Goal: Transaction & Acquisition: Purchase product/service

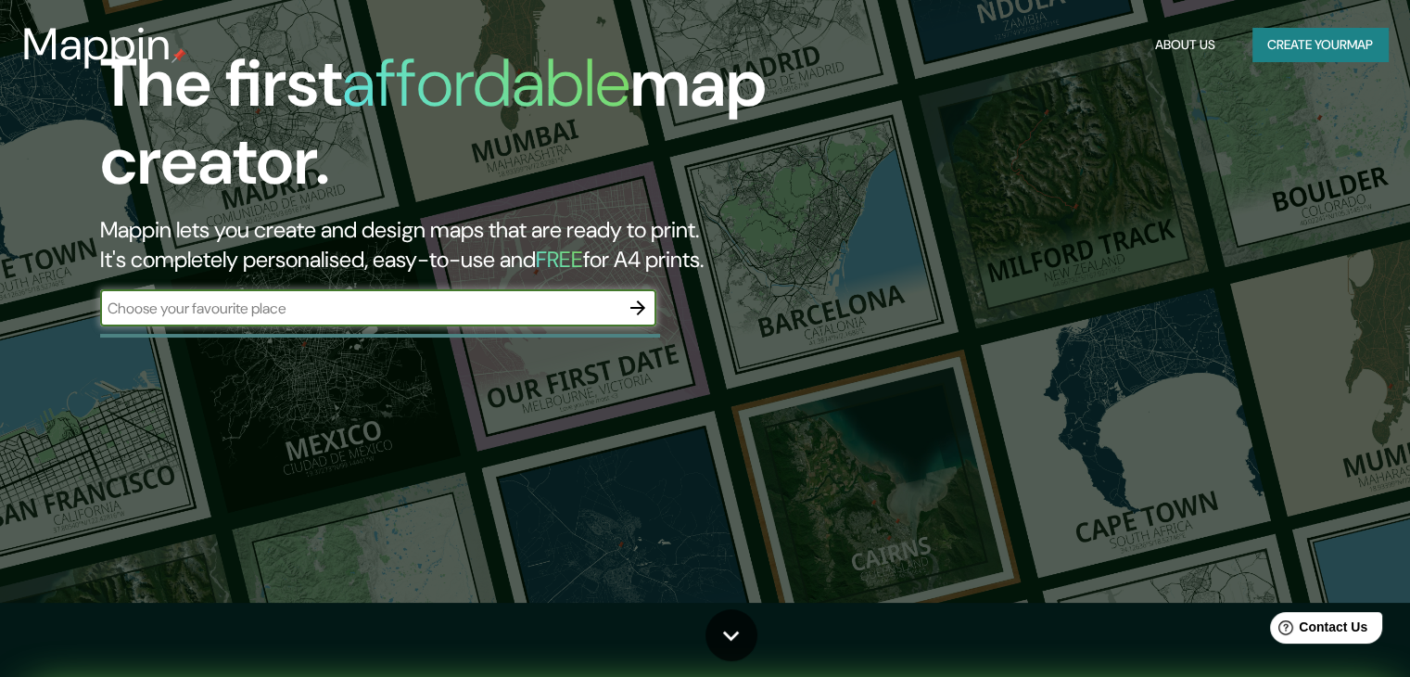
scroll to position [78, 0]
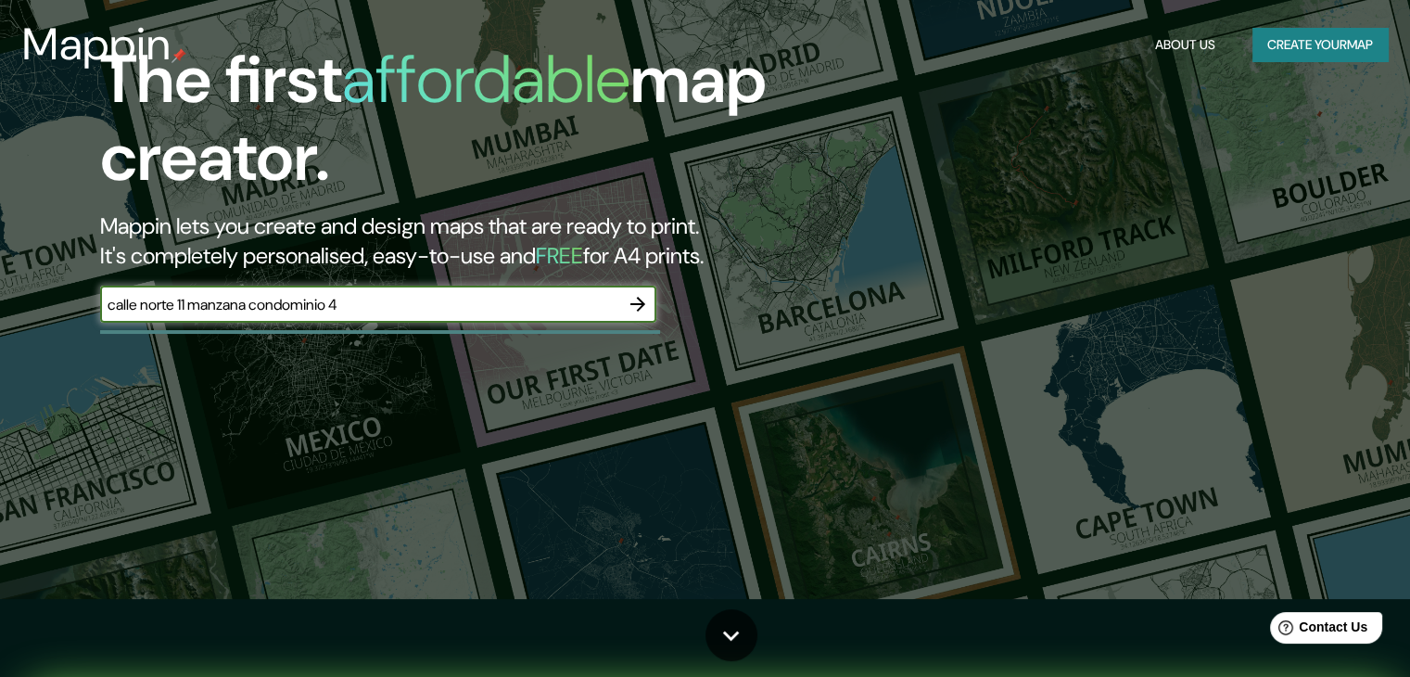
type input "calle norte 11 manzana condominio 4"
click at [643, 306] on icon "button" at bounding box center [638, 304] width 22 height 22
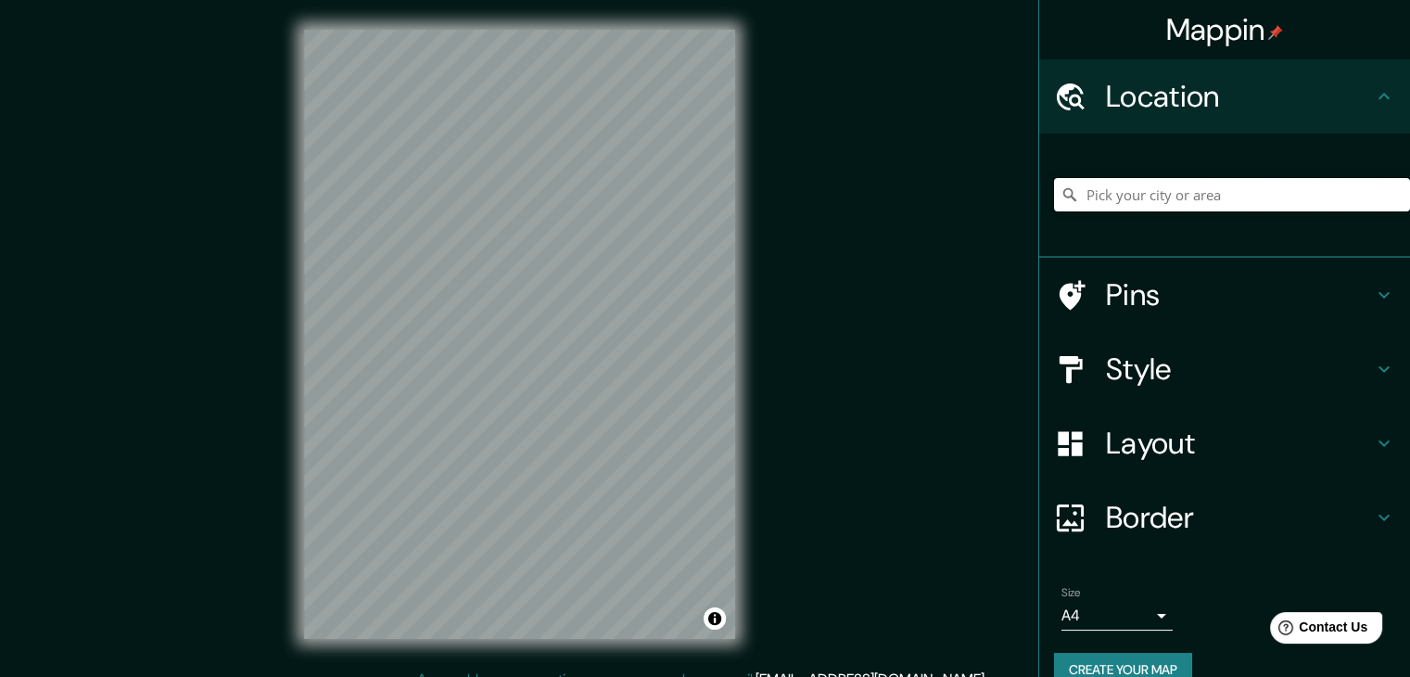
click at [1198, 194] on input "Pick your city or area" at bounding box center [1232, 194] width 356 height 33
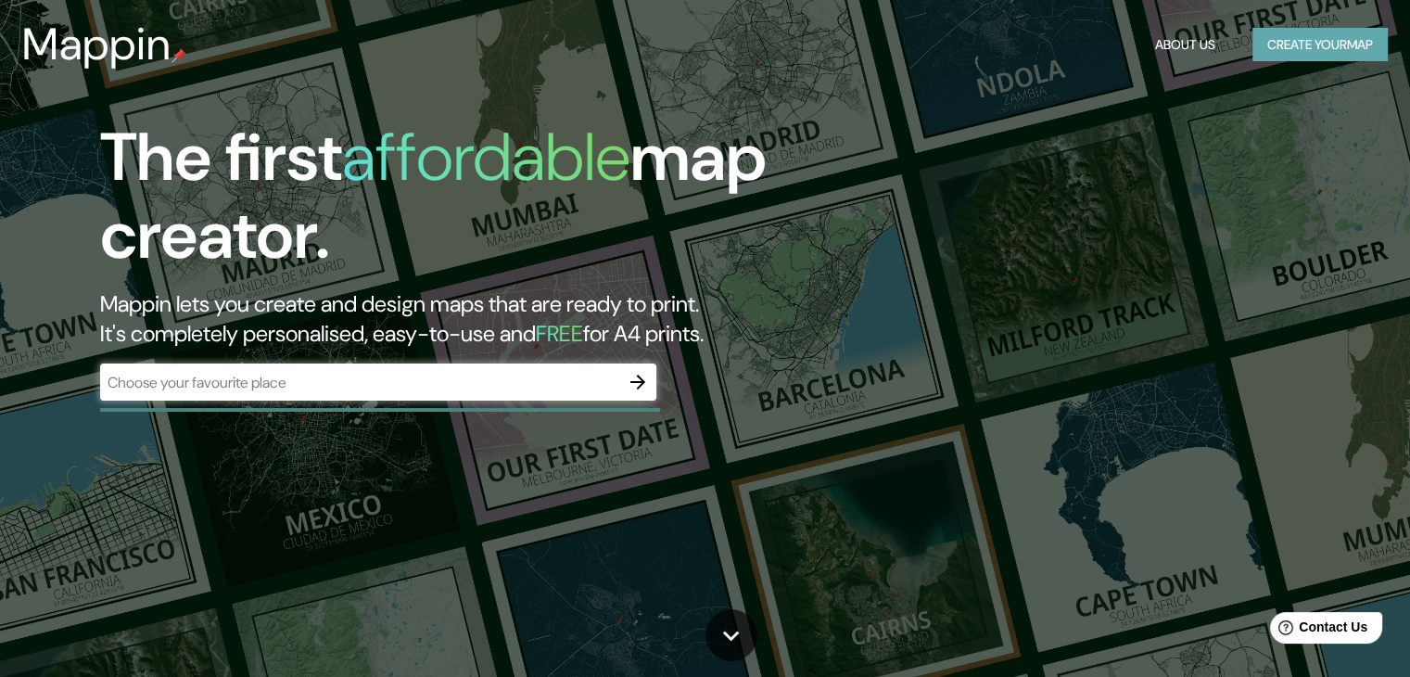
click at [1342, 33] on button "Create your map" at bounding box center [1320, 45] width 135 height 34
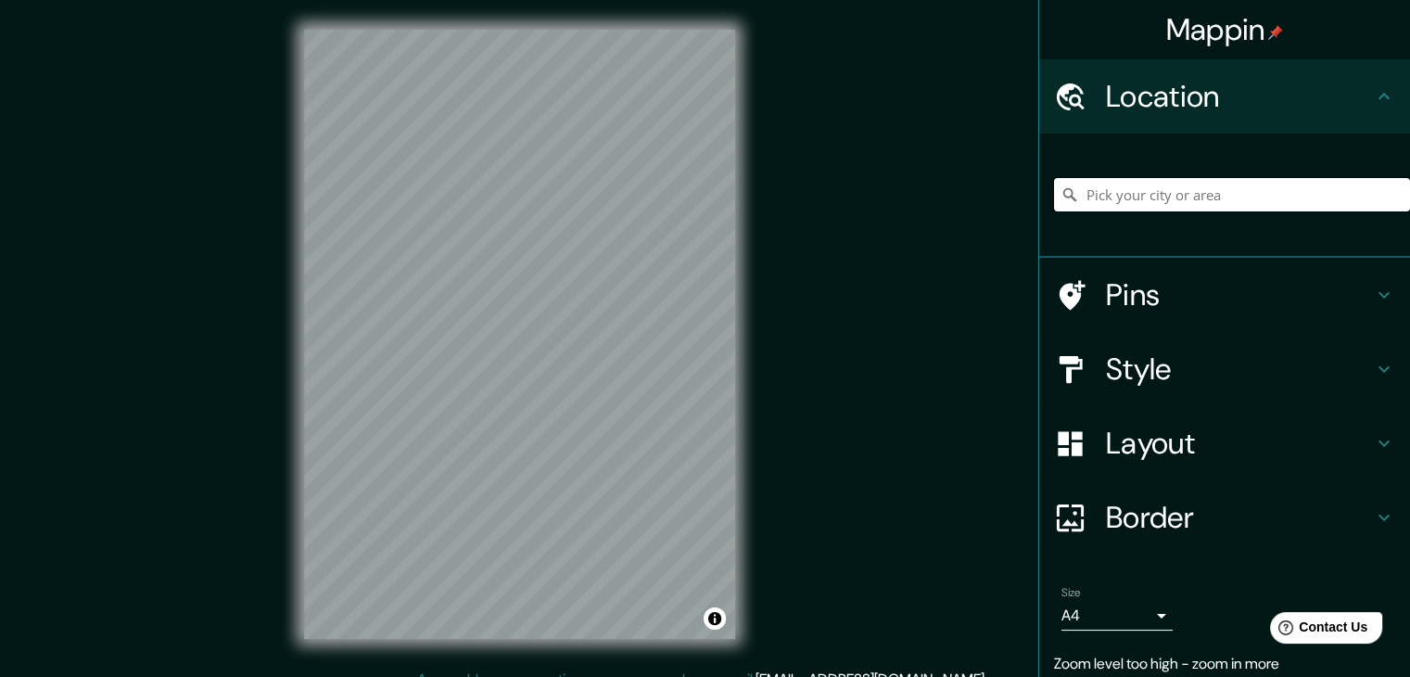
click at [1234, 187] on input "Pick your city or area" at bounding box center [1232, 194] width 356 height 33
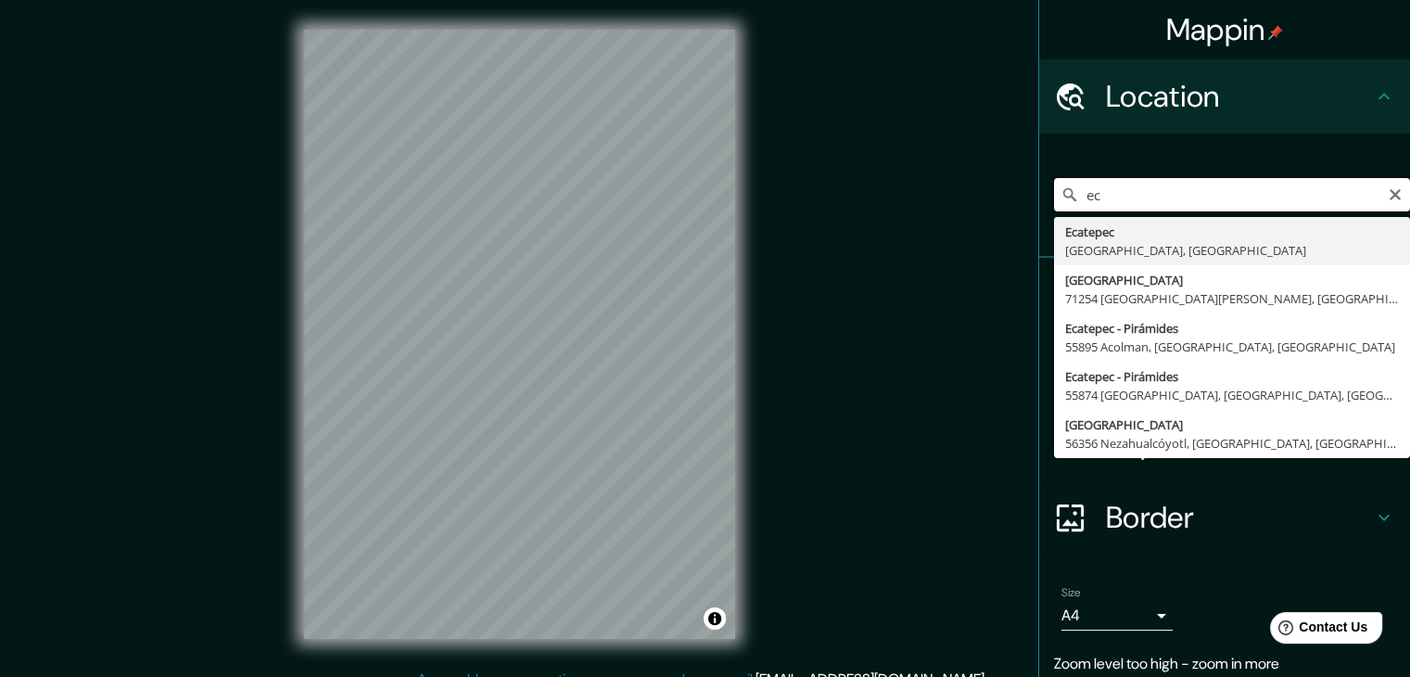
type input "e"
click at [1190, 199] on input "calle norte 11 xoxhicuac" at bounding box center [1232, 194] width 356 height 33
click at [1257, 202] on input "calle norte 11 xochicuac" at bounding box center [1232, 194] width 356 height 33
type input "[STREET_ADDRESS]"
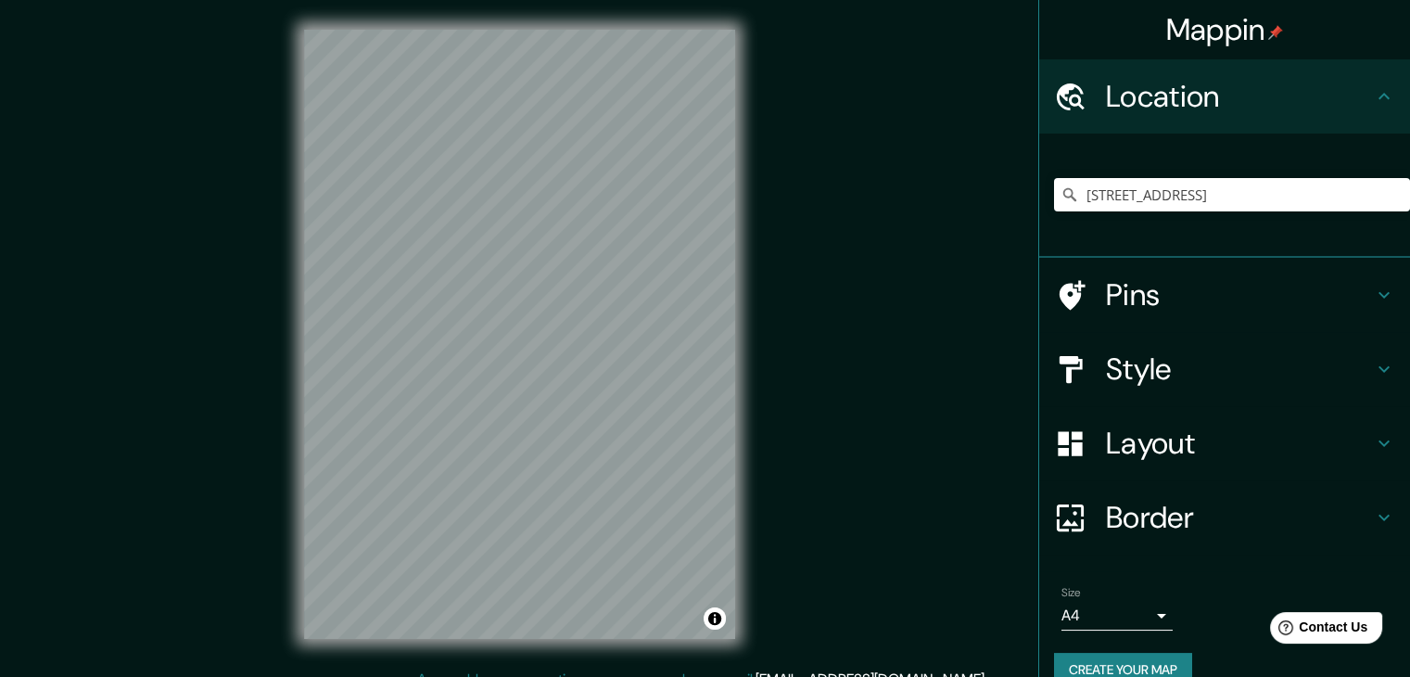
click at [1133, 288] on h4 "Pins" at bounding box center [1239, 294] width 267 height 37
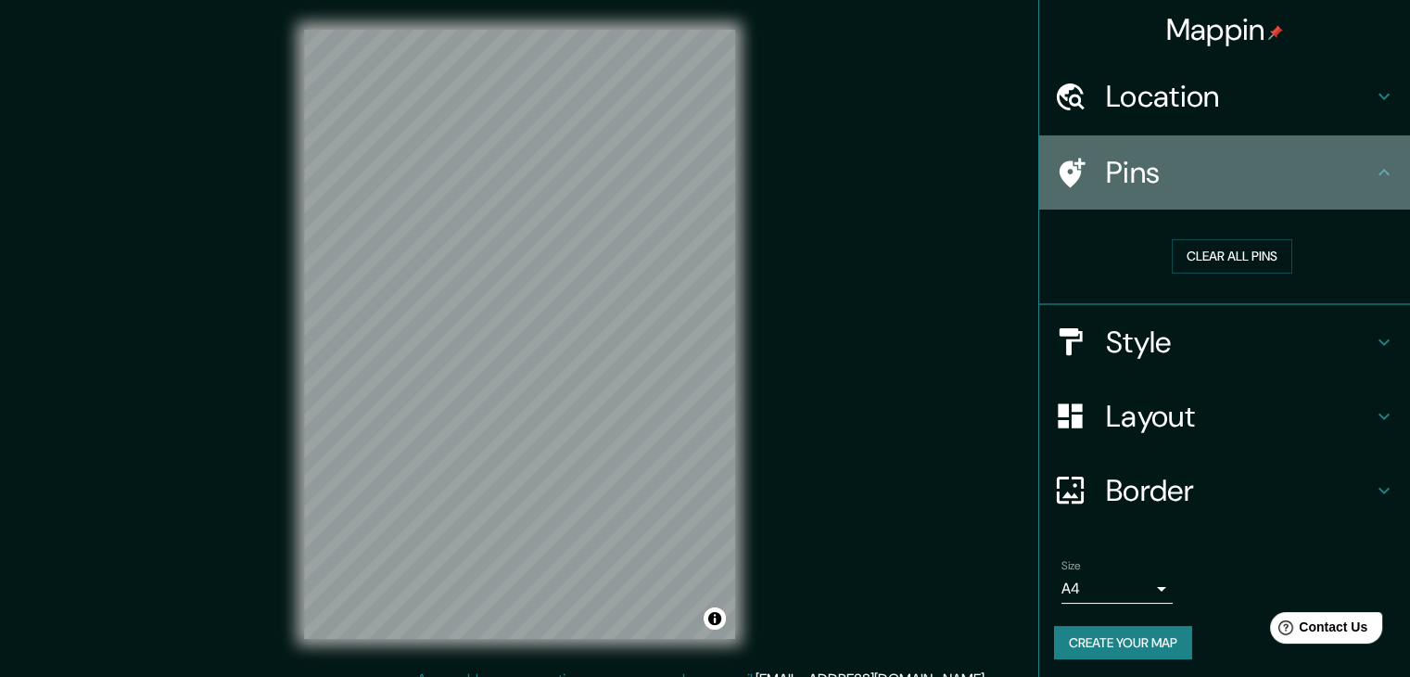
click at [1064, 168] on icon at bounding box center [1070, 173] width 32 height 32
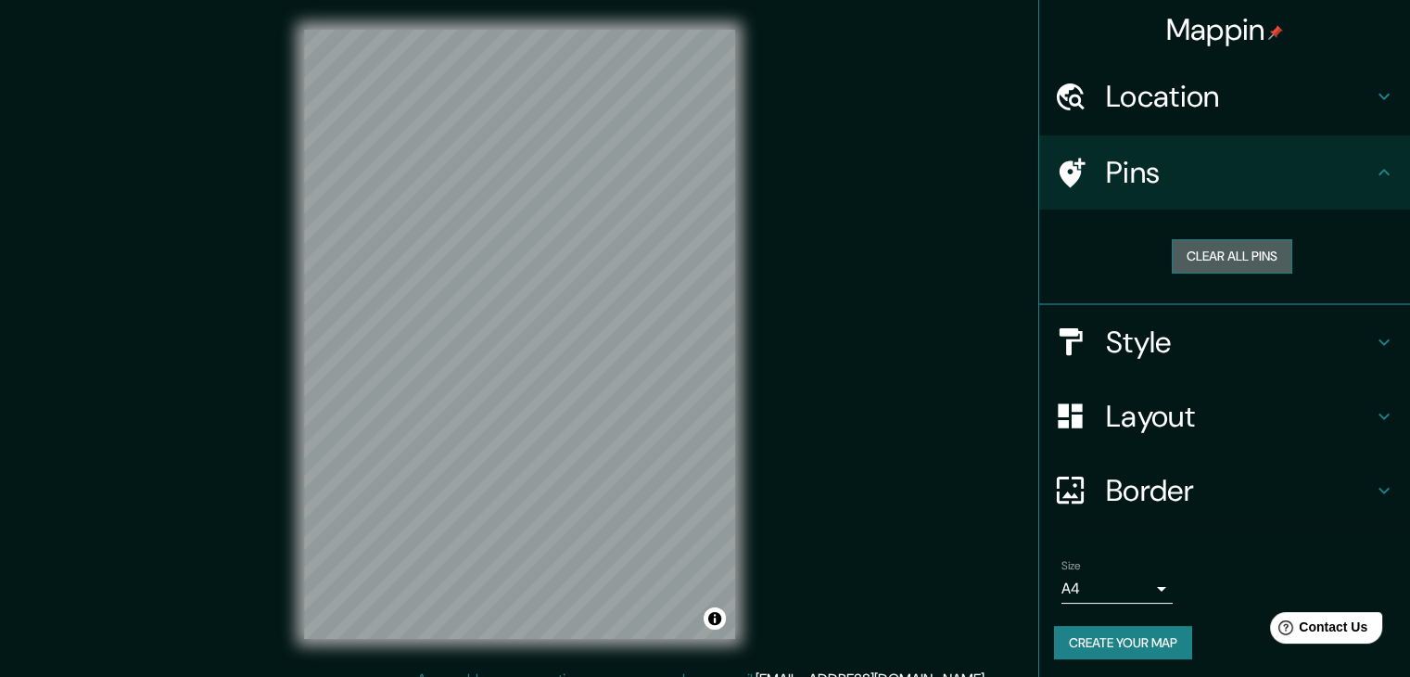
click at [1266, 242] on button "Clear all pins" at bounding box center [1232, 256] width 121 height 34
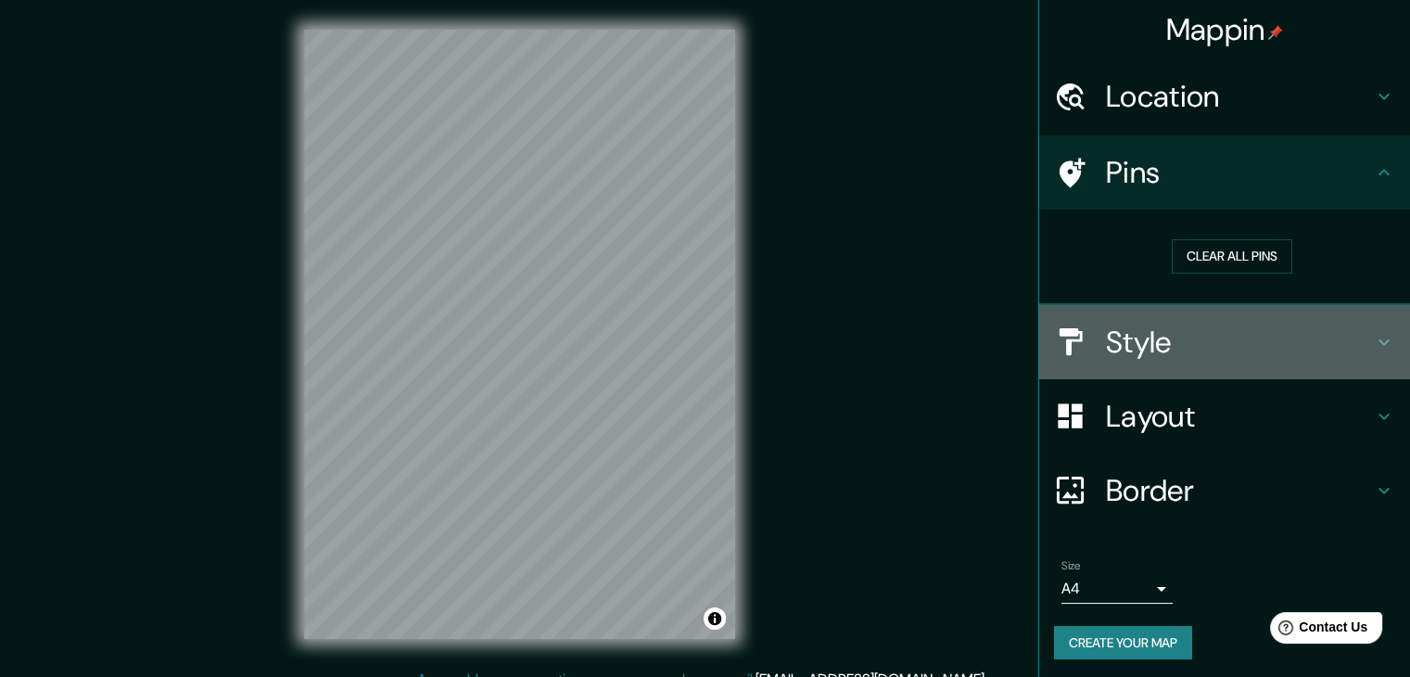
click at [1139, 319] on div "Style" at bounding box center [1224, 342] width 371 height 74
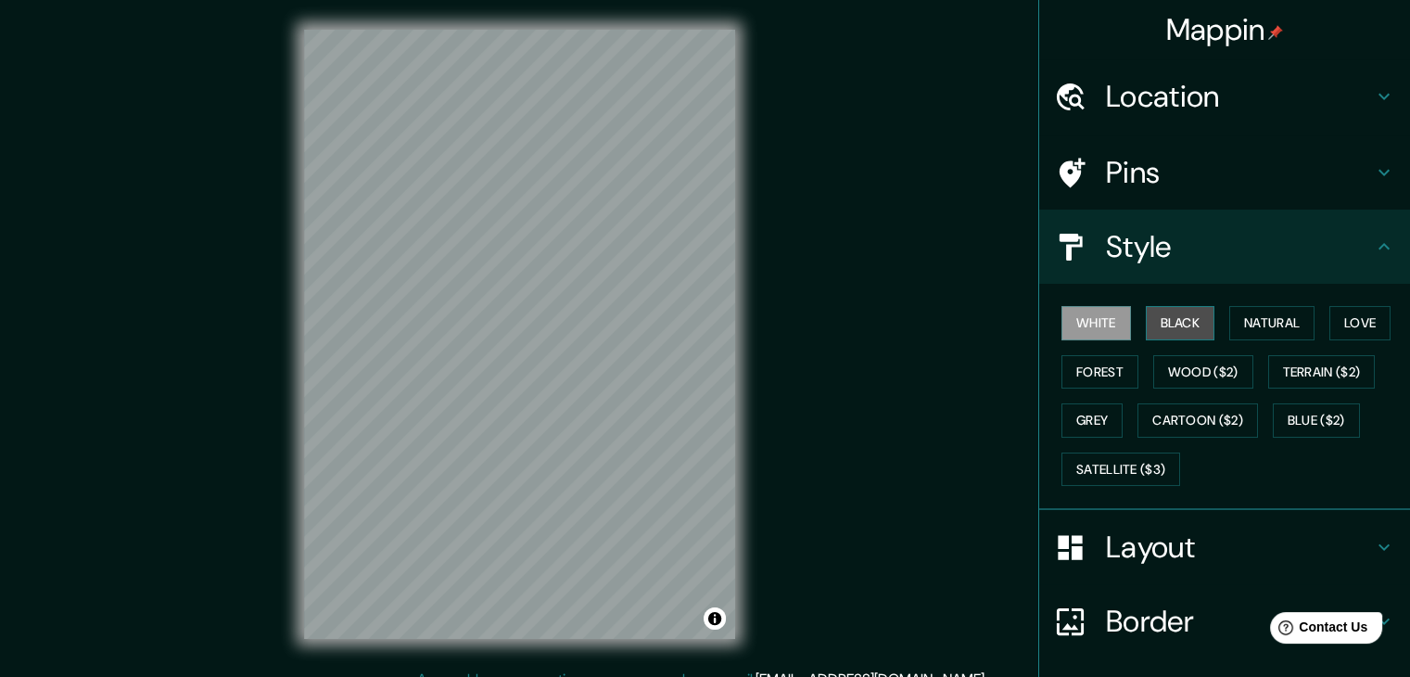
click at [1182, 327] on button "Black" at bounding box center [1181, 323] width 70 height 34
click at [1102, 312] on button "White" at bounding box center [1097, 323] width 70 height 34
click at [1264, 326] on button "Natural" at bounding box center [1272, 323] width 85 height 34
click at [1090, 319] on button "White" at bounding box center [1097, 323] width 70 height 34
click at [1111, 552] on h4 "Layout" at bounding box center [1239, 547] width 267 height 37
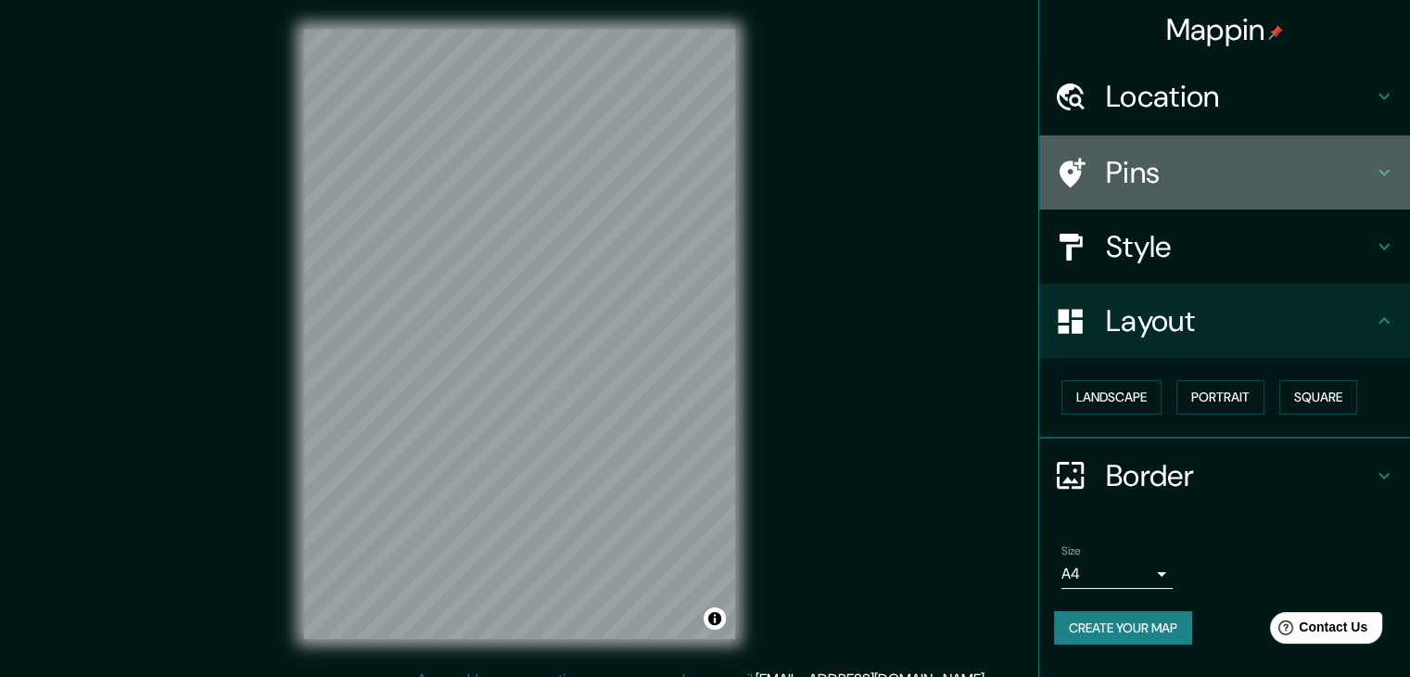
click at [1095, 183] on div at bounding box center [1080, 173] width 52 height 32
